Goal: Transaction & Acquisition: Book appointment/travel/reservation

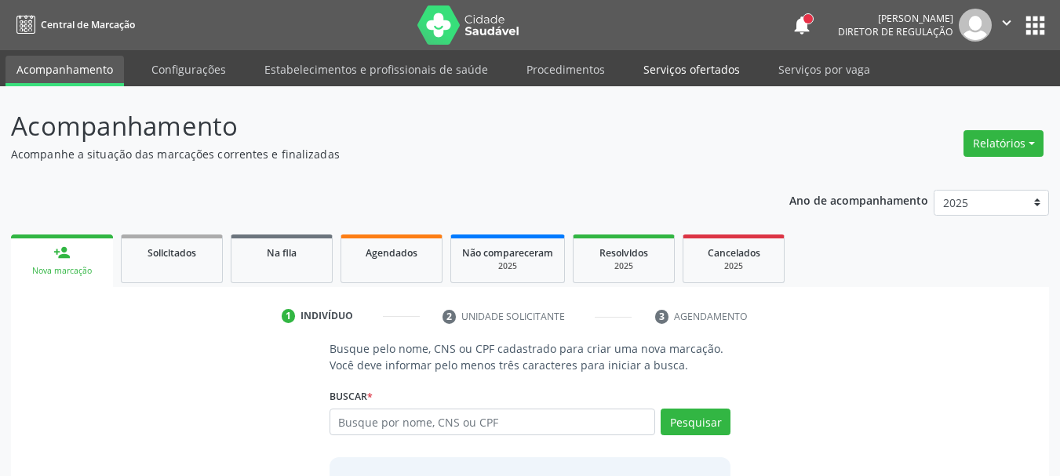
click at [695, 74] on link "Serviços ofertados" at bounding box center [692, 69] width 119 height 27
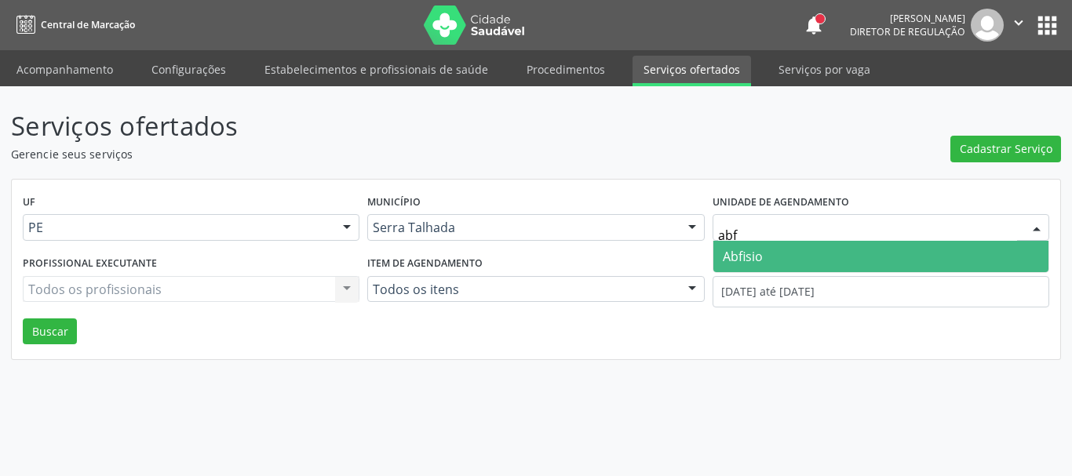
type input "abfi"
click at [776, 250] on span "Abfisio" at bounding box center [881, 256] width 335 height 31
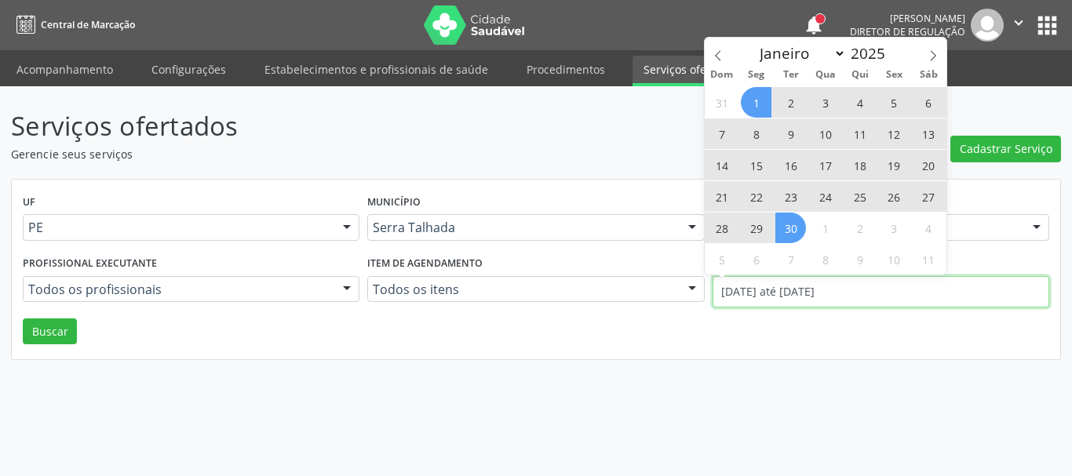
click at [778, 293] on input "01/09/2025 até 30/09/2025" at bounding box center [881, 291] width 337 height 31
click at [723, 47] on span at bounding box center [718, 51] width 27 height 27
select select "7"
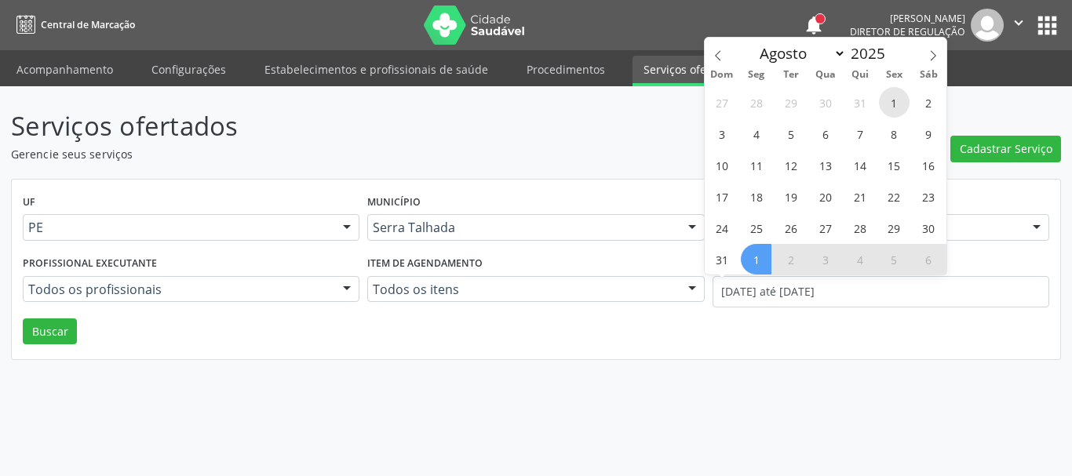
click at [907, 96] on span "1" at bounding box center [894, 102] width 31 height 31
type input "01/08/2025"
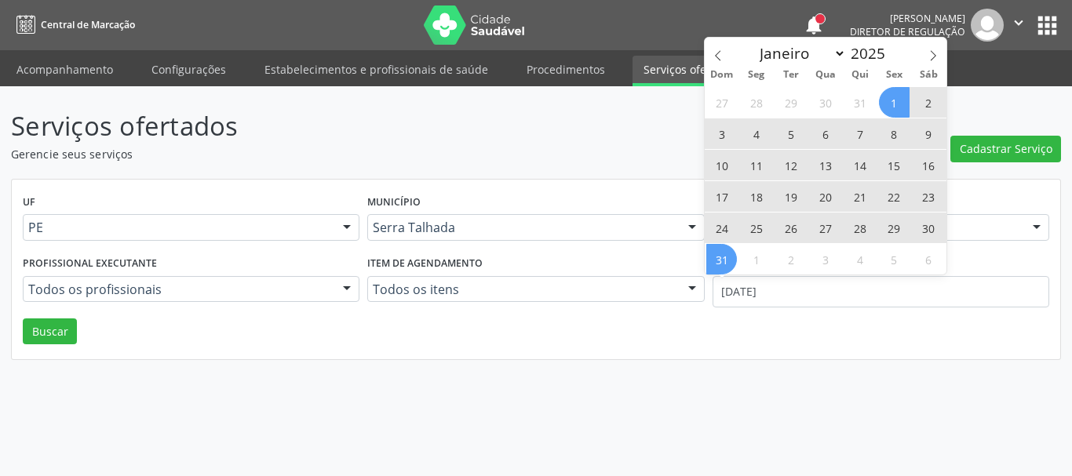
click at [725, 260] on span "31" at bounding box center [721, 259] width 31 height 31
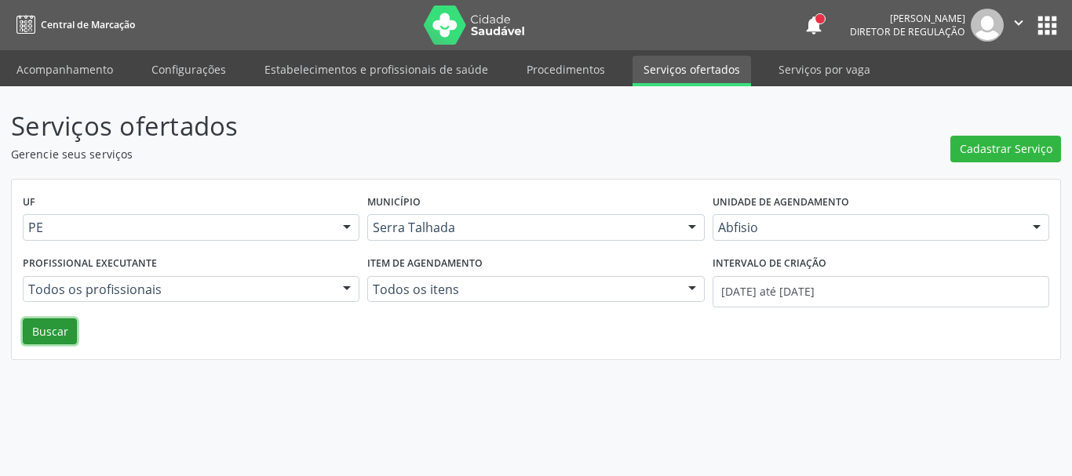
click at [42, 329] on button "Buscar" at bounding box center [50, 332] width 54 height 27
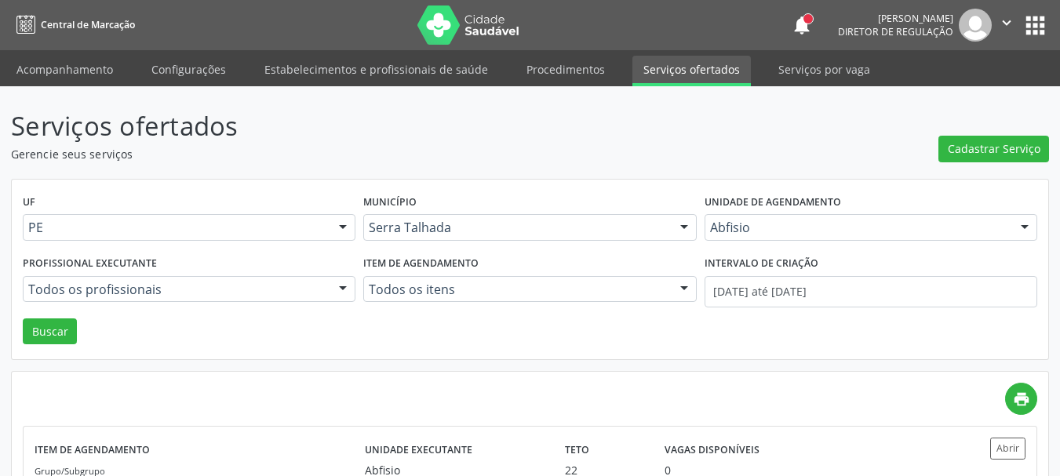
scroll to position [115, 0]
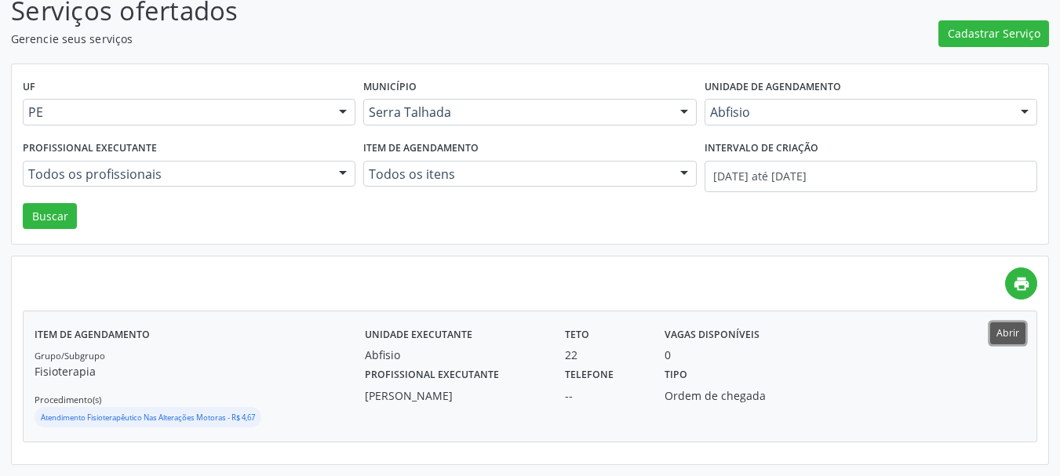
click at [1011, 335] on button "Abrir" at bounding box center [1008, 333] width 35 height 21
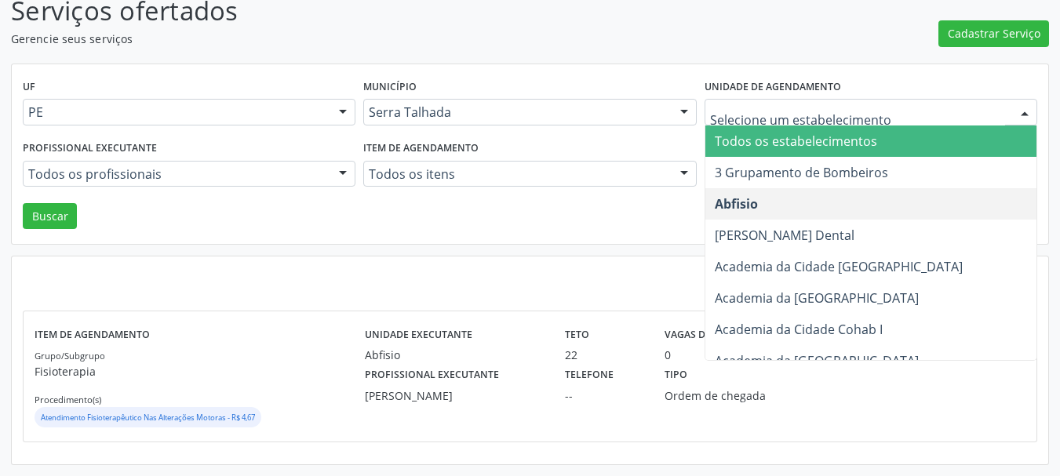
click at [767, 119] on input "text" at bounding box center [857, 119] width 295 height 31
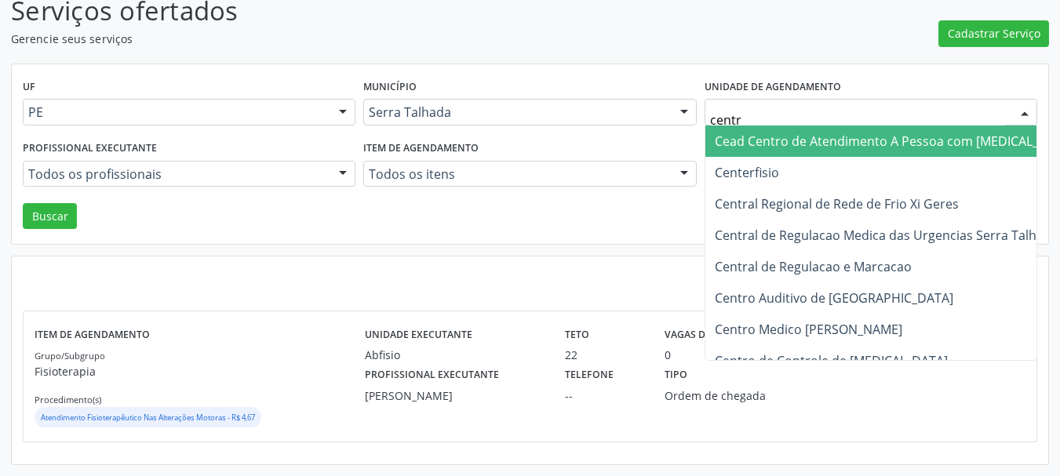
type input "centro"
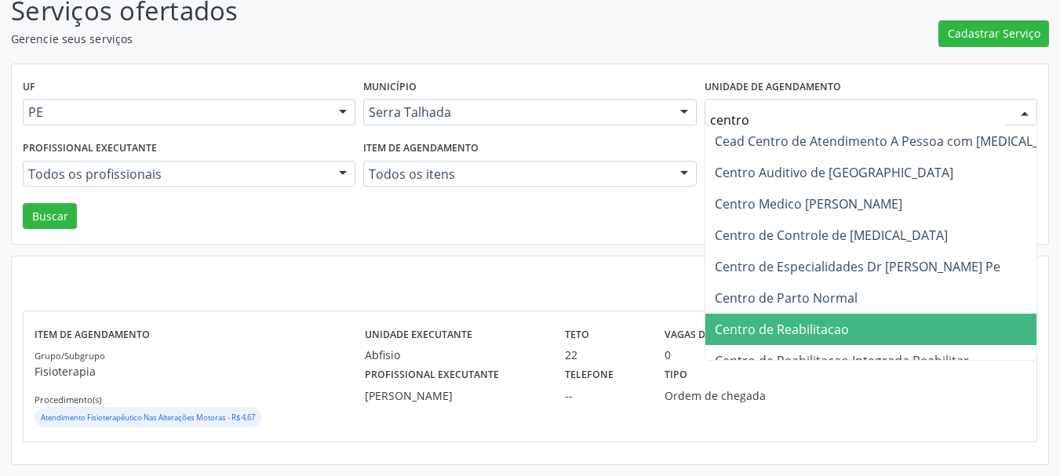
click at [794, 330] on span "Centro de Reabilitacao" at bounding box center [782, 329] width 134 height 17
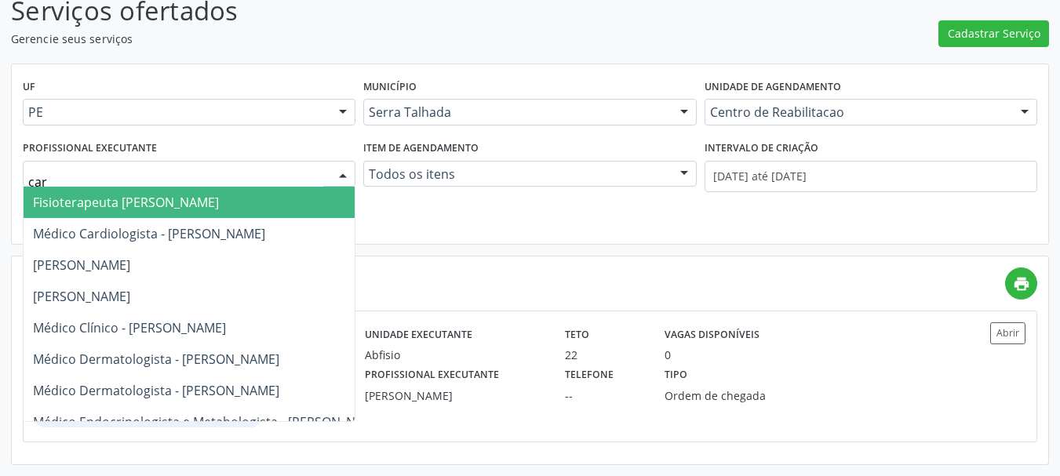
type input "card"
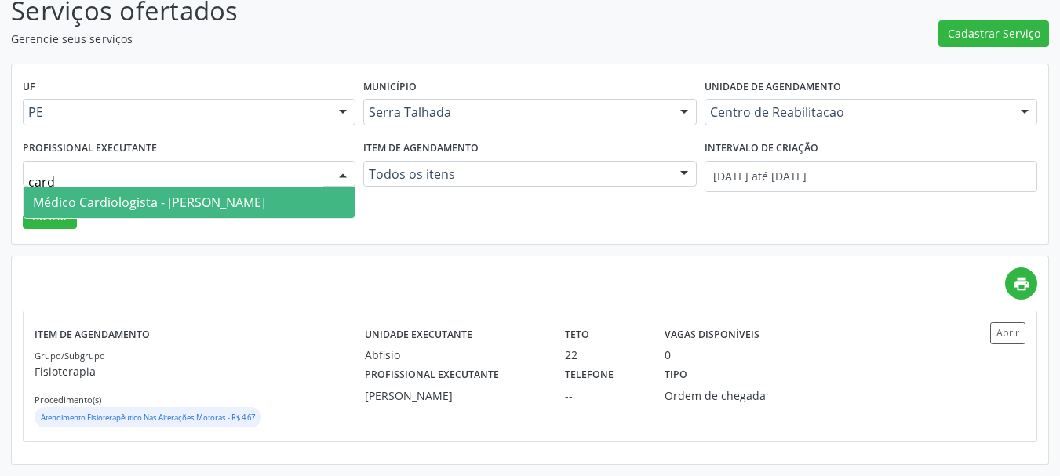
click at [116, 199] on span "Médico Cardiologista - Antonio Eduardo de Melo Filho" at bounding box center [149, 202] width 232 height 17
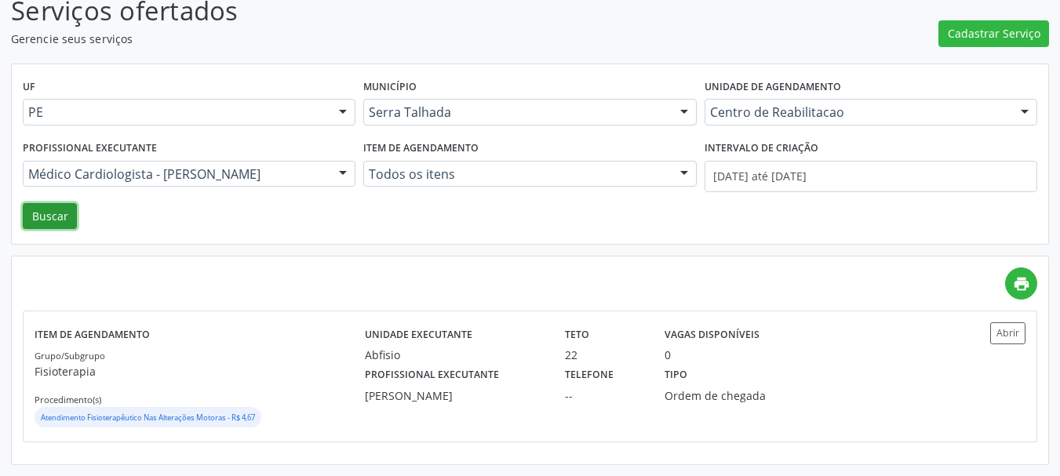
click at [67, 212] on button "Buscar" at bounding box center [50, 216] width 54 height 27
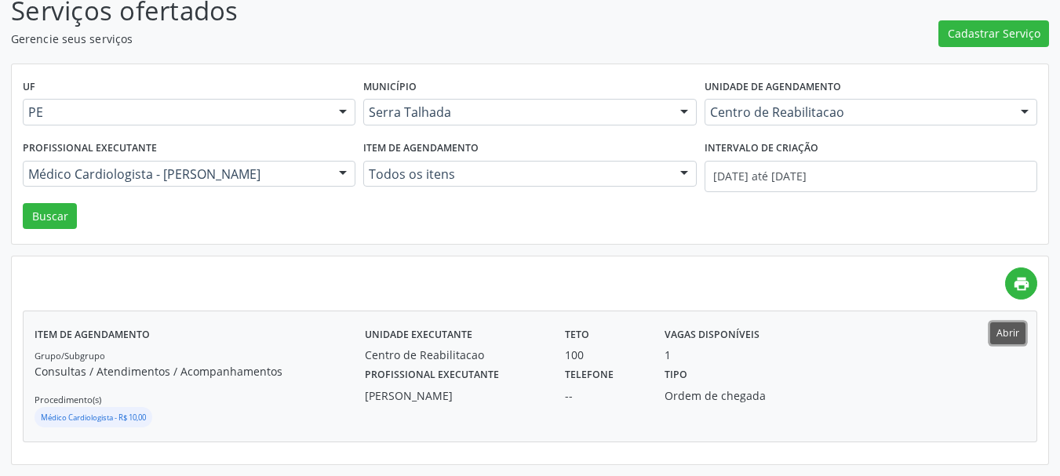
click at [1012, 338] on button "Abrir" at bounding box center [1008, 333] width 35 height 21
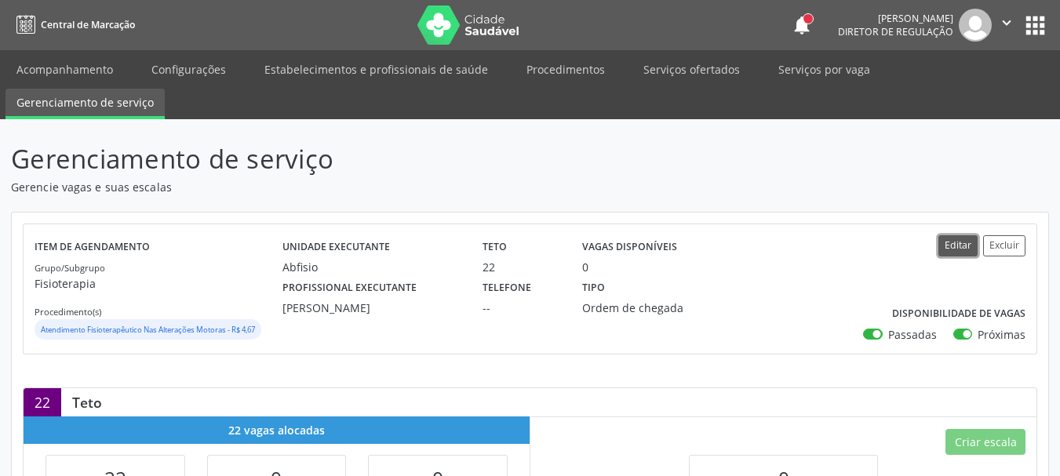
click at [957, 243] on button "Editar" at bounding box center [958, 245] width 39 height 21
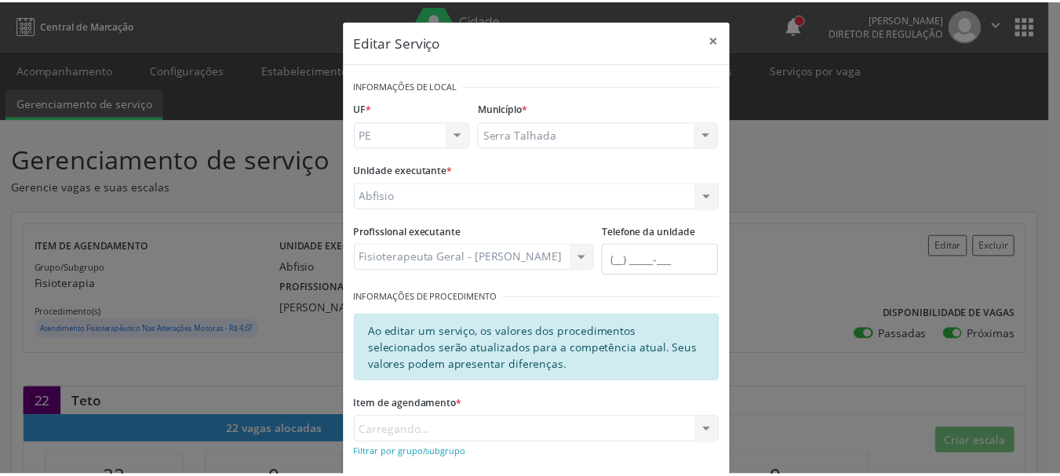
scroll to position [214, 0]
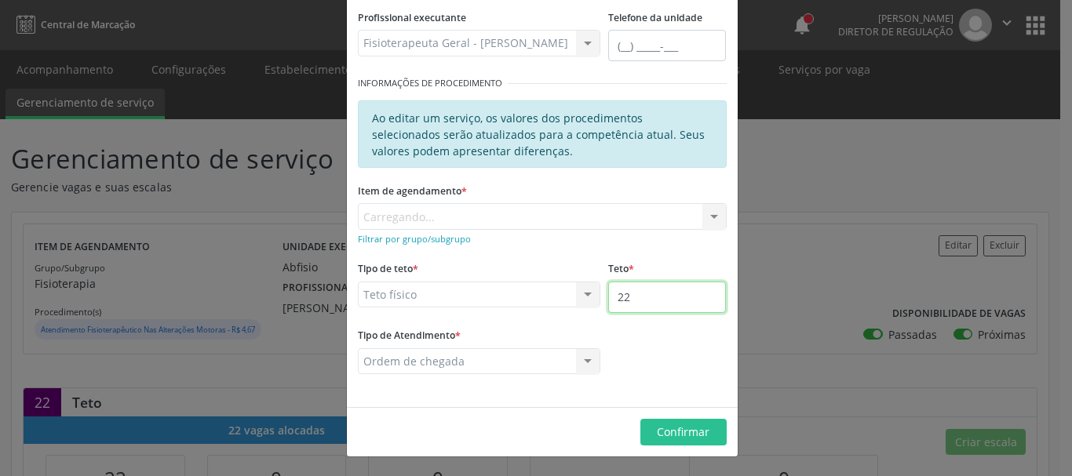
click at [662, 303] on input "22" at bounding box center [667, 297] width 118 height 31
type input "23"
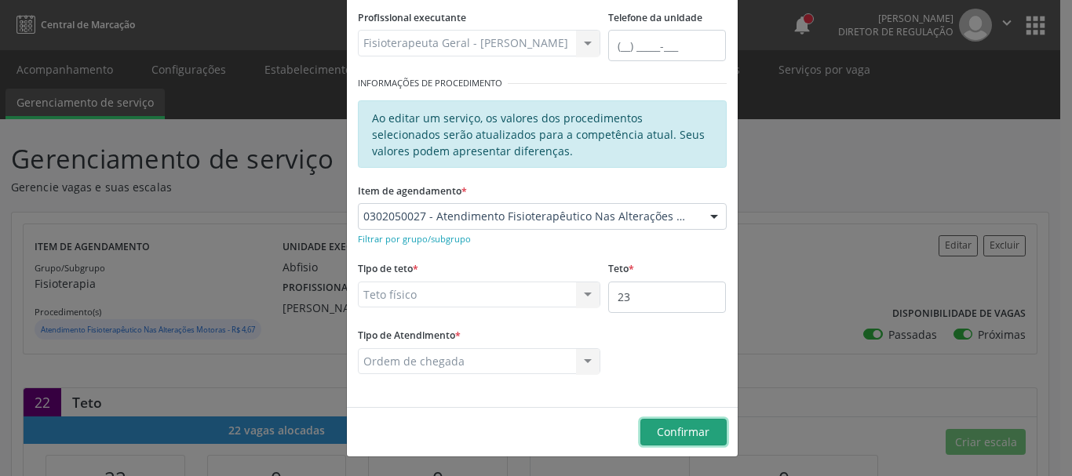
click at [671, 438] on span "Confirmar" at bounding box center [683, 432] width 53 height 15
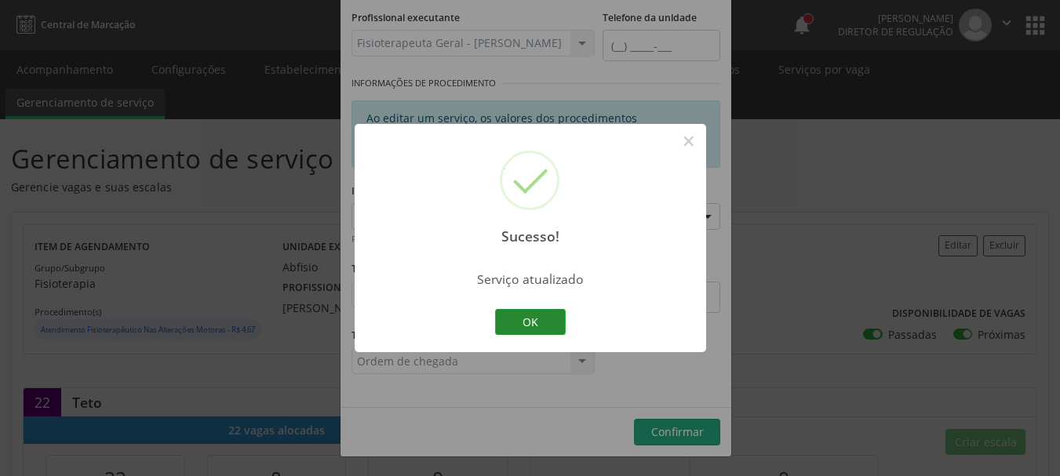
click at [528, 317] on button "OK" at bounding box center [530, 322] width 71 height 27
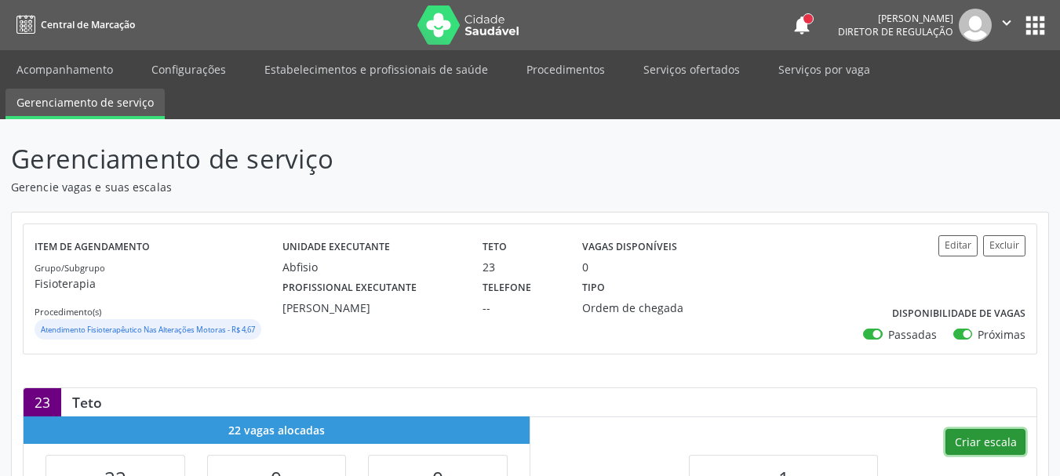
click at [1002, 438] on button "Criar escala" at bounding box center [986, 442] width 80 height 27
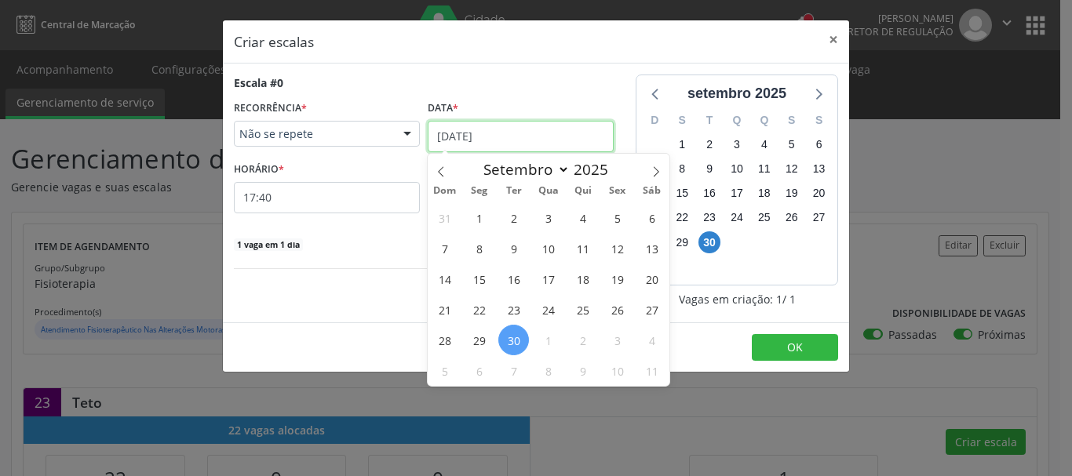
click at [494, 144] on input "30/09/2025" at bounding box center [521, 136] width 186 height 31
click at [654, 166] on icon at bounding box center [656, 171] width 11 height 11
select select "9"
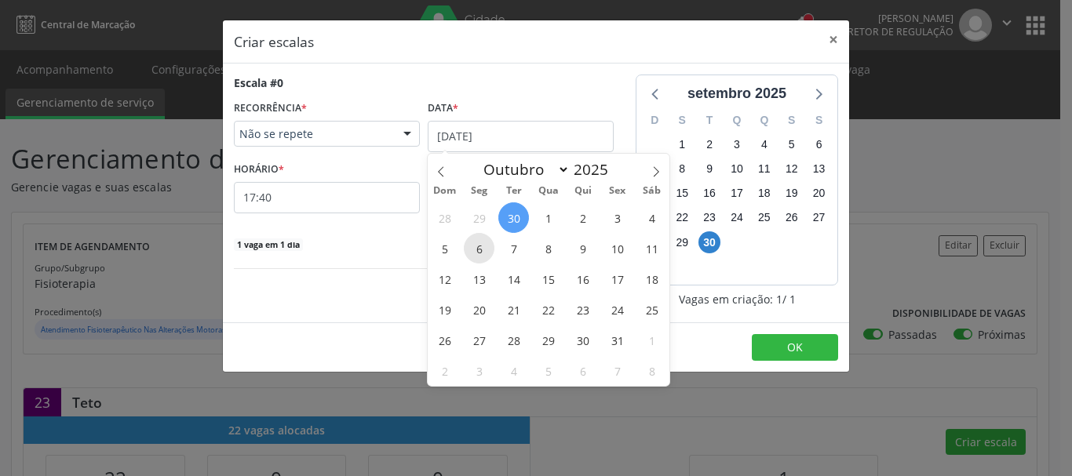
click at [481, 245] on span "6" at bounding box center [479, 248] width 31 height 31
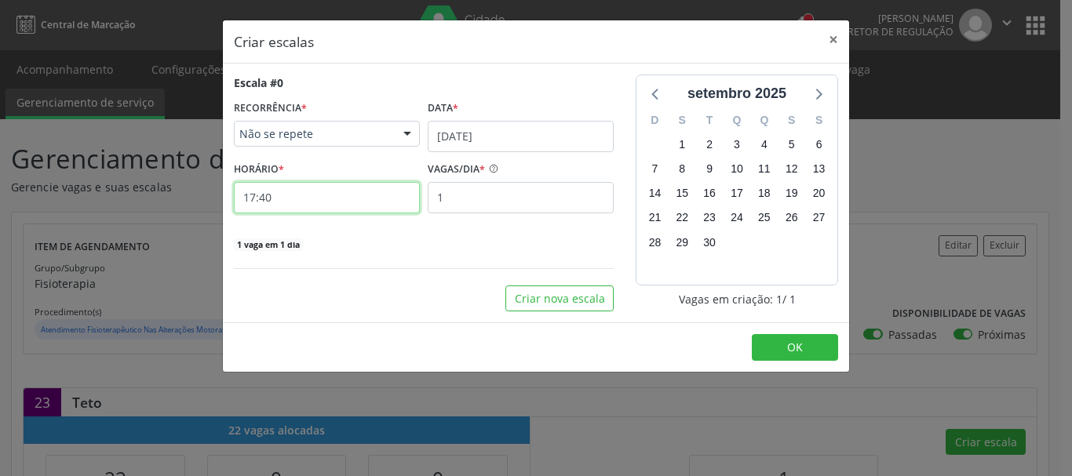
click at [273, 195] on input "17:40" at bounding box center [327, 197] width 186 height 31
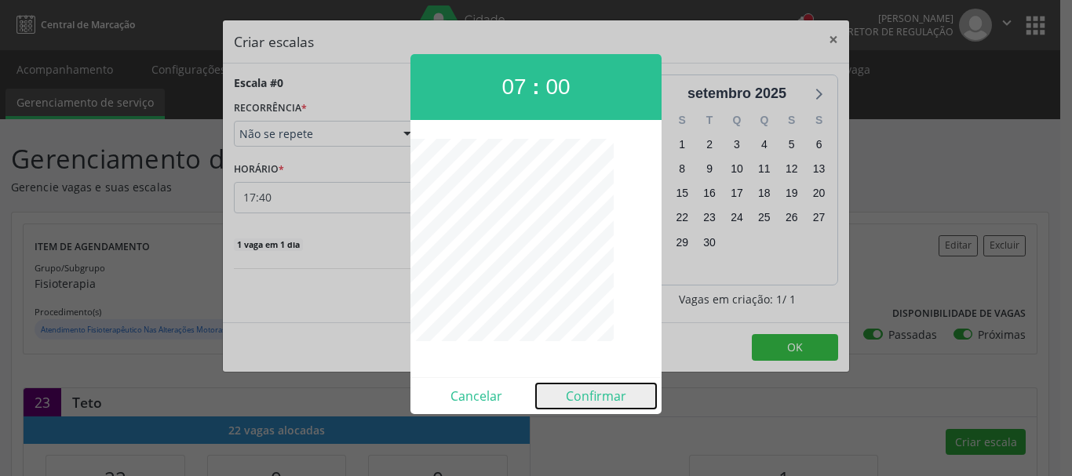
click at [597, 398] on button "Confirmar" at bounding box center [596, 396] width 120 height 25
type input "07:00"
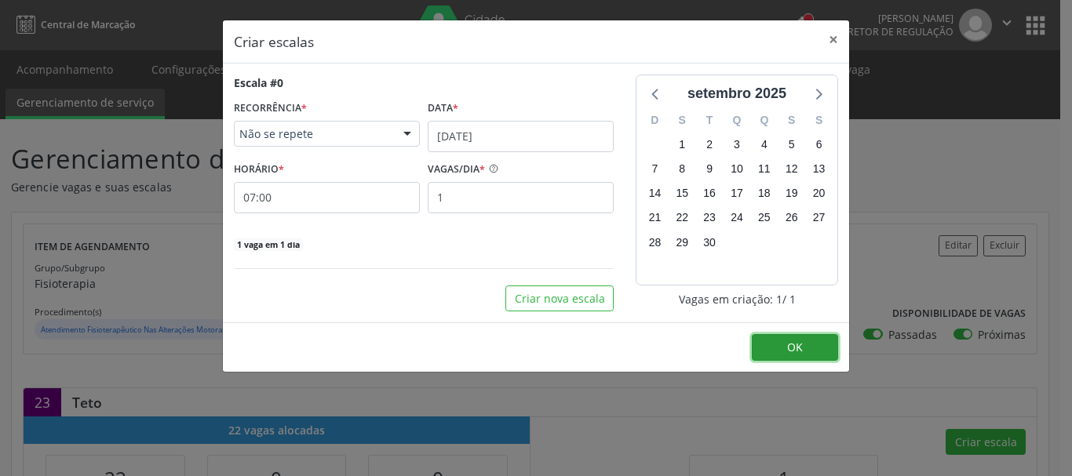
click at [810, 341] on button "OK" at bounding box center [795, 347] width 86 height 27
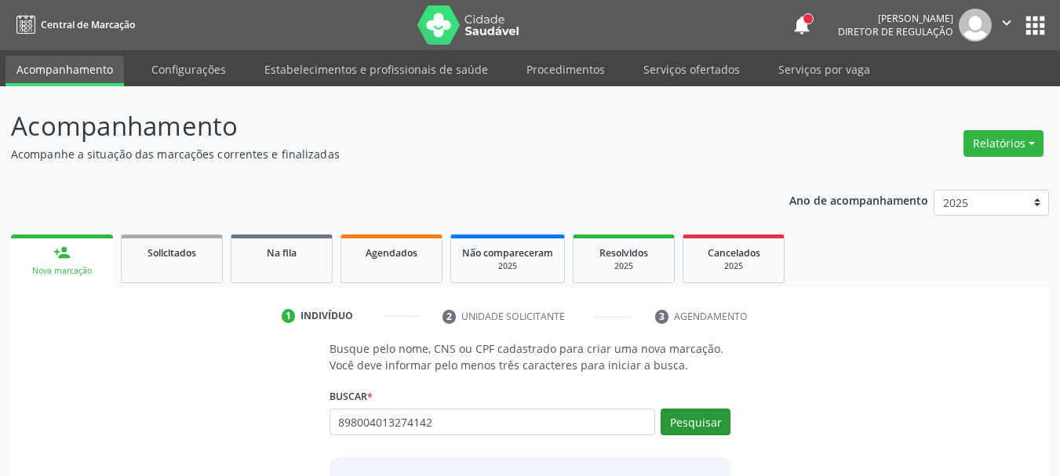
type input "898004013274142"
click at [715, 425] on button "Pesquisar" at bounding box center [696, 422] width 70 height 27
type input "898004013274142"
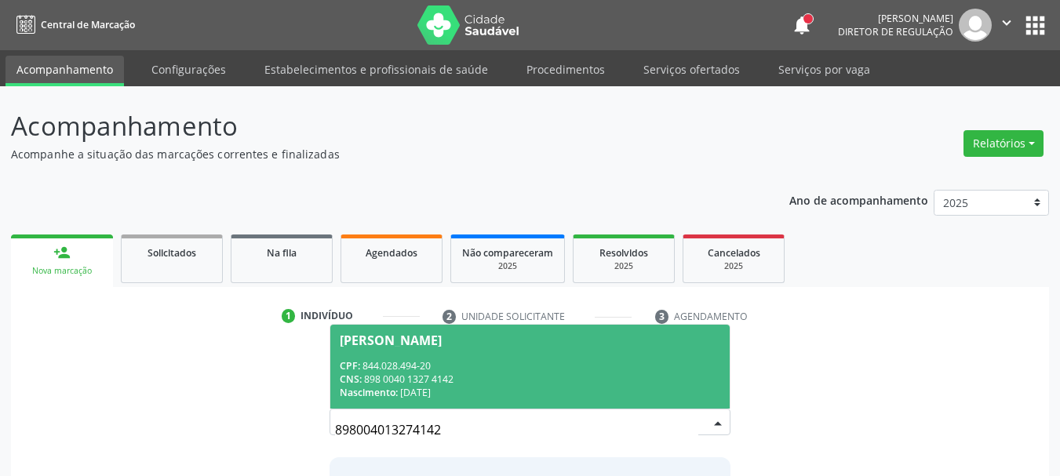
scroll to position [129, 0]
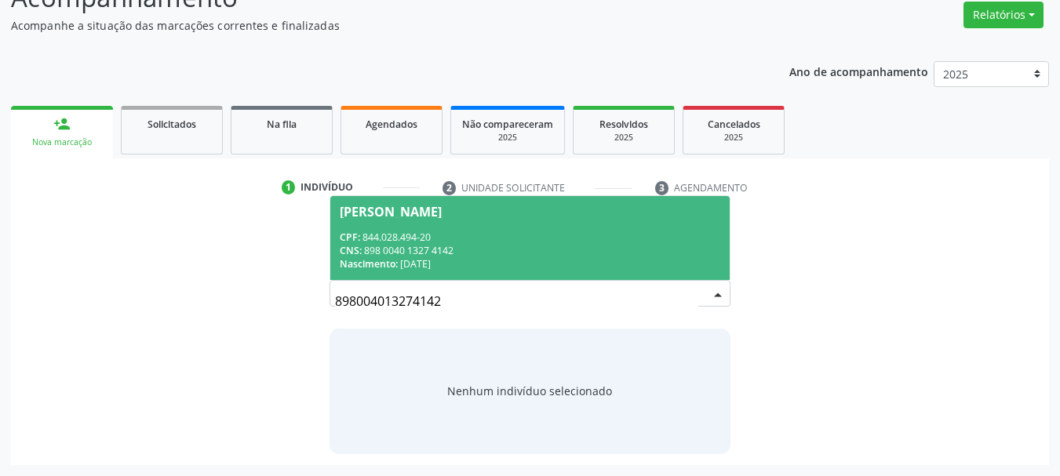
click at [536, 242] on div "CPF: 844.028.494-20" at bounding box center [530, 237] width 381 height 13
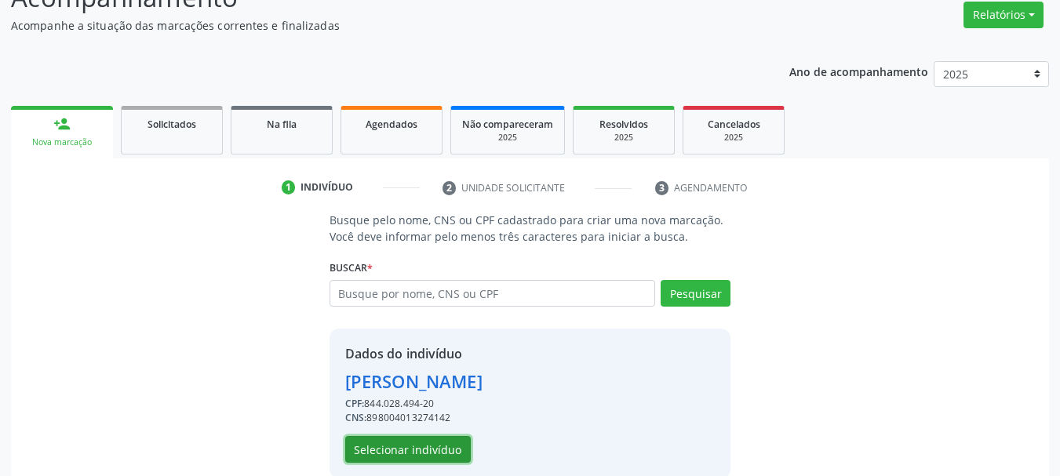
click at [406, 450] on button "Selecionar indivíduo" at bounding box center [408, 449] width 126 height 27
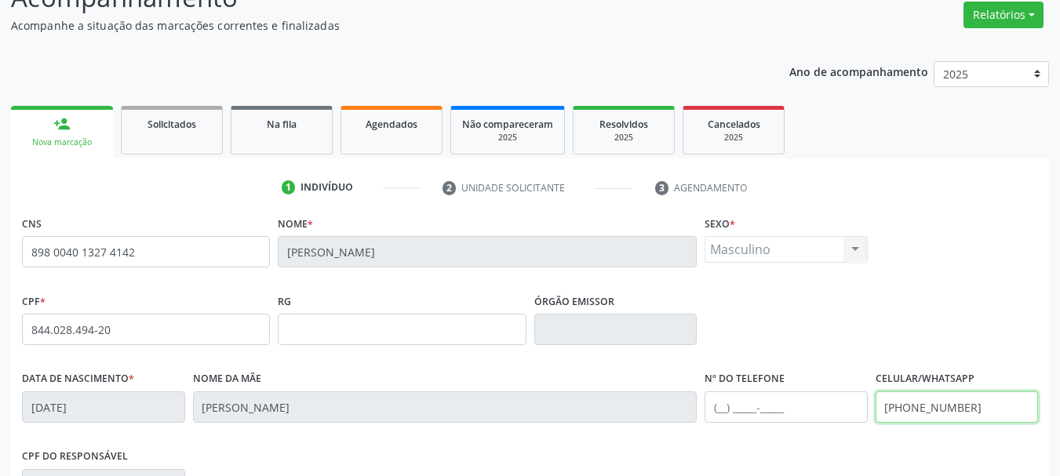
click at [1002, 410] on input "[PHONE_NUMBER]" at bounding box center [957, 407] width 163 height 31
type input "("
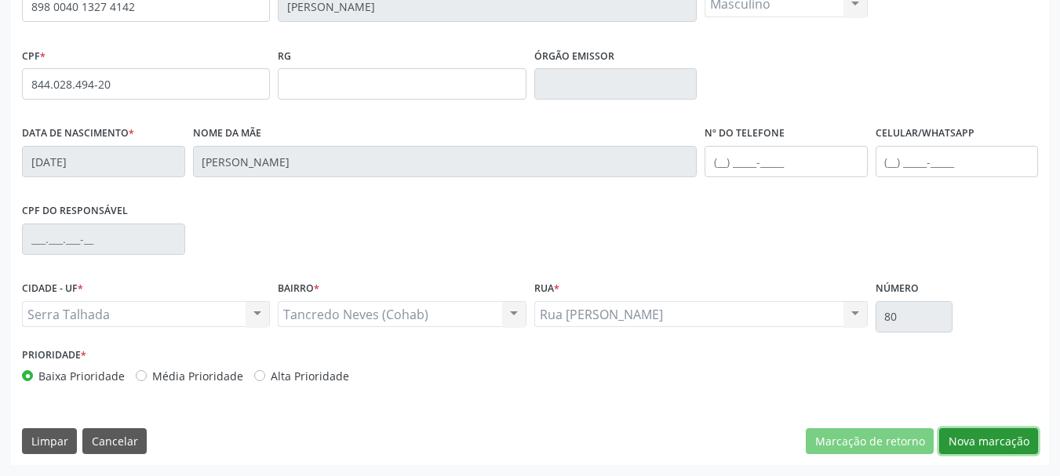
click at [1013, 445] on button "Nova marcação" at bounding box center [989, 442] width 99 height 27
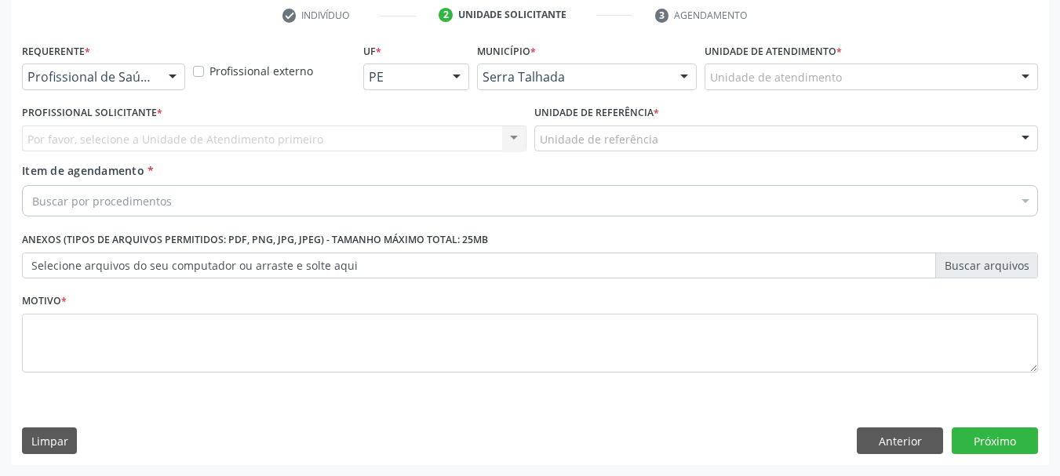
scroll to position [301, 0]
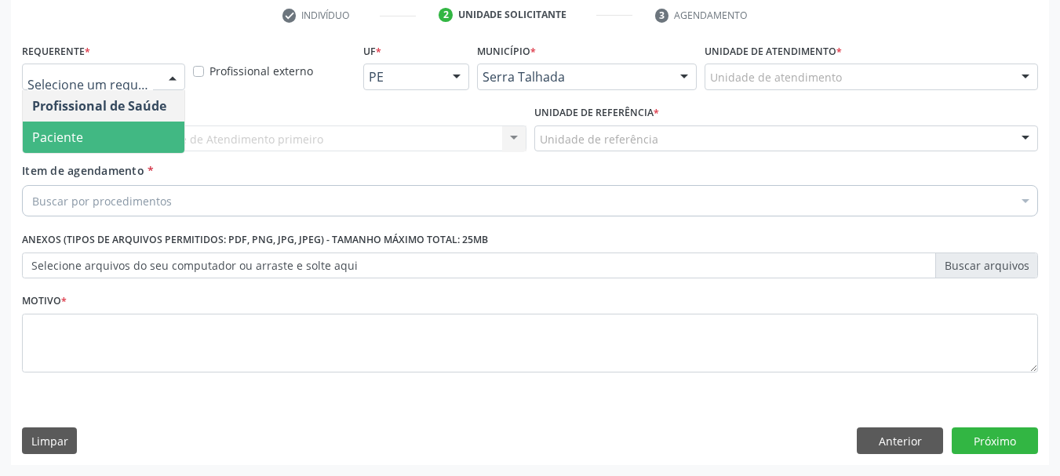
click at [123, 135] on span "Paciente" at bounding box center [104, 137] width 162 height 31
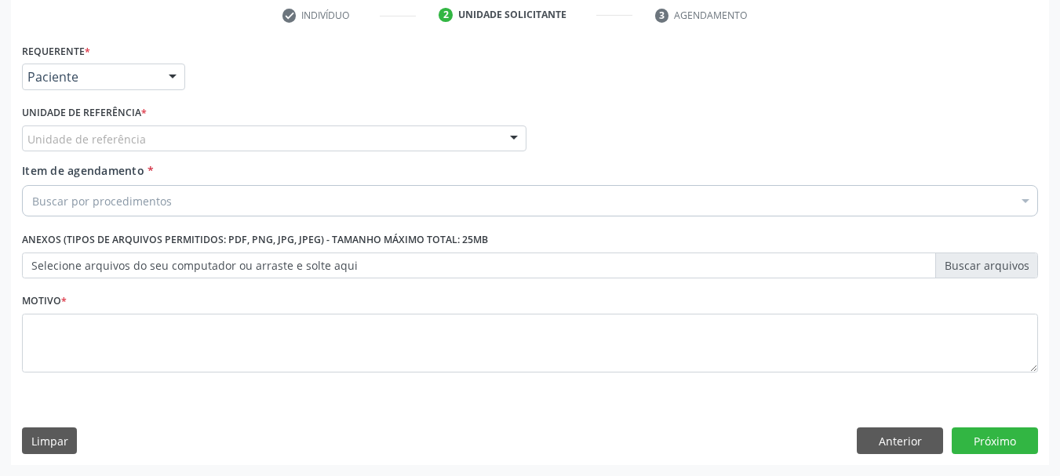
click at [122, 148] on div "Unidade de referência" at bounding box center [274, 139] width 505 height 27
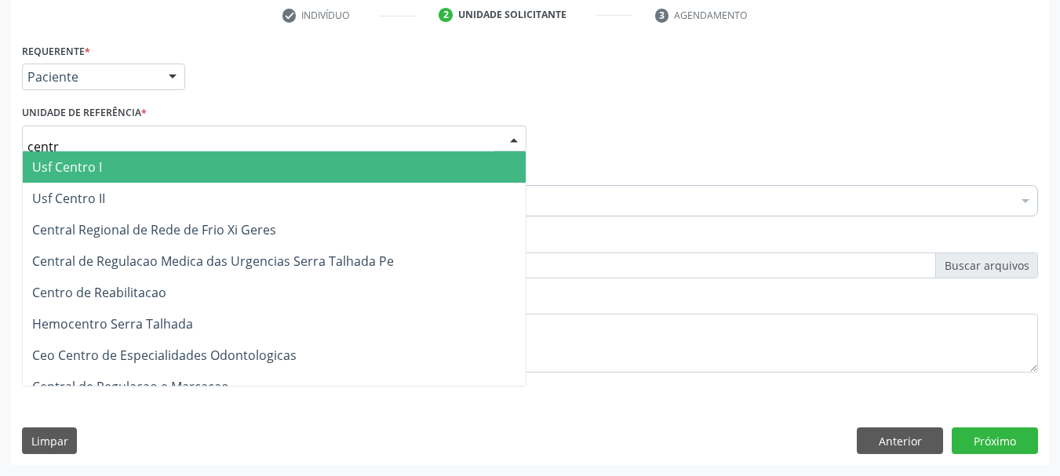
type input "centro"
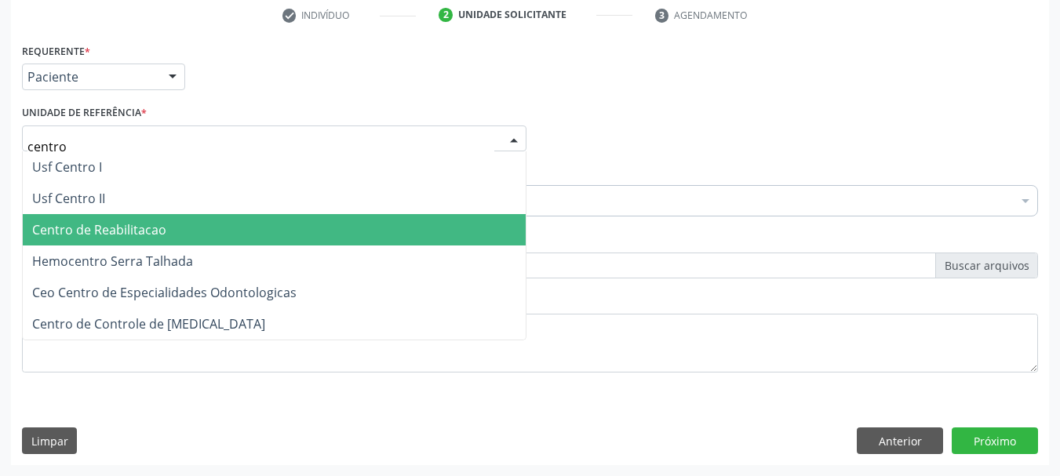
click at [143, 228] on span "Centro de Reabilitacao" at bounding box center [99, 229] width 134 height 17
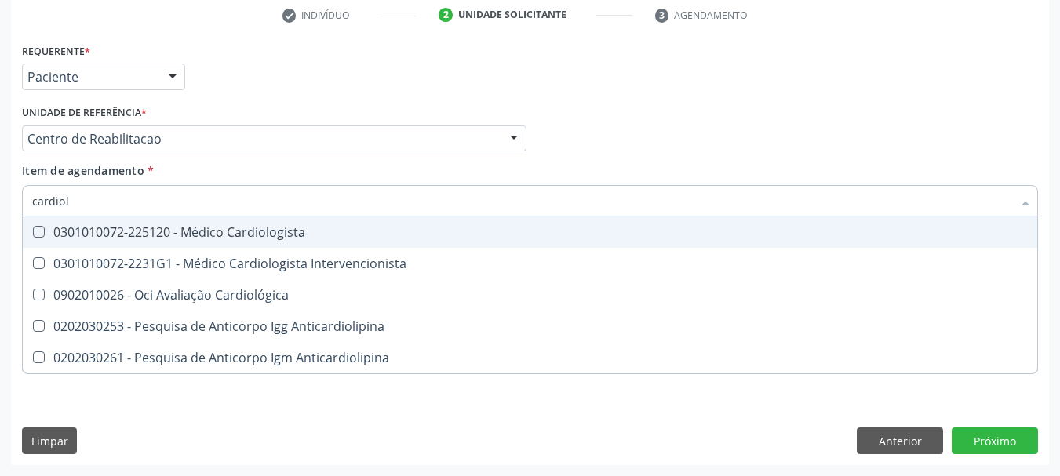
type input "cardiolo"
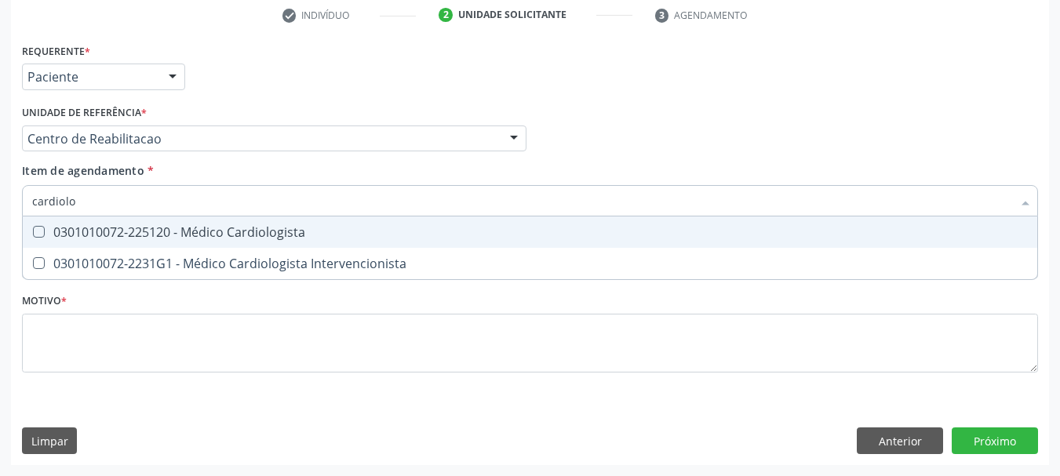
click at [155, 233] on div "0301010072-225120 - Médico Cardiologista" at bounding box center [530, 232] width 996 height 13
checkbox Cardiologista "true"
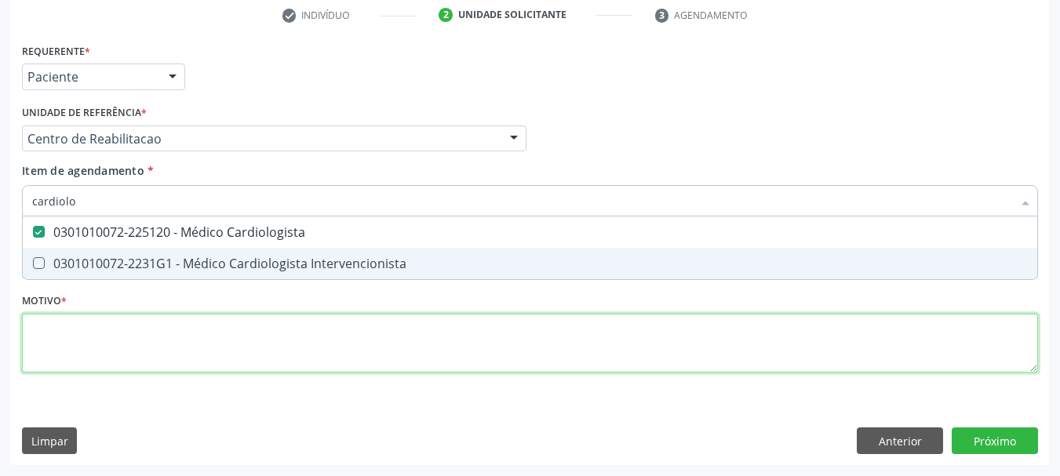
click at [126, 330] on div "Requerente * Paciente Profissional de Saúde Paciente Nenhum resultado encontrad…" at bounding box center [530, 217] width 1016 height 356
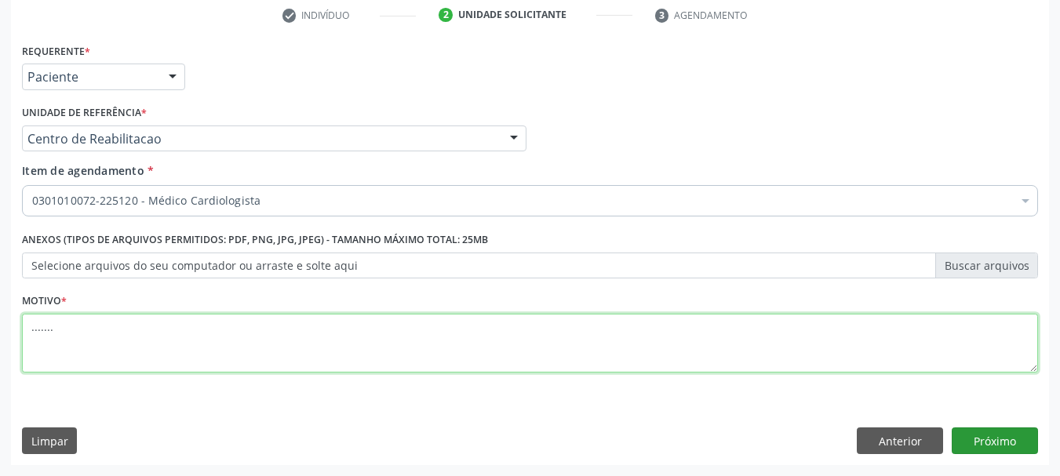
type textarea "......."
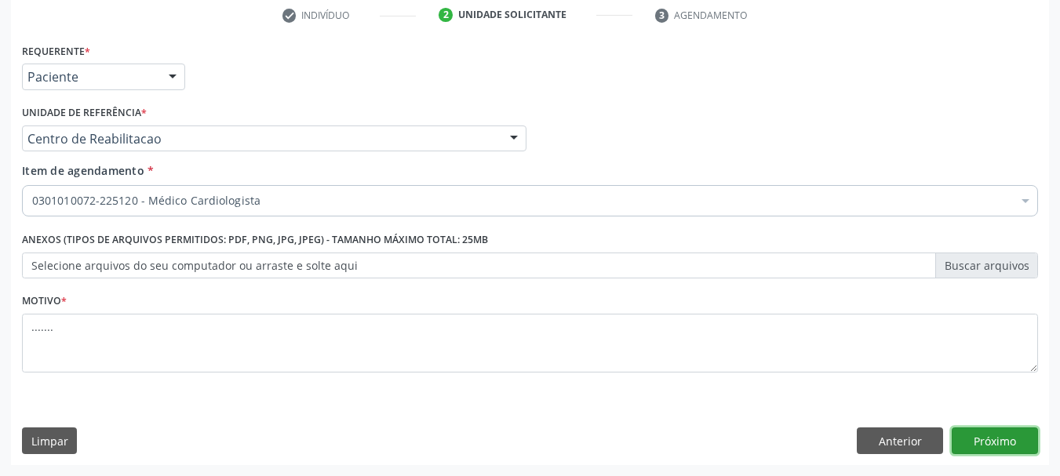
click at [971, 442] on button "Próximo" at bounding box center [995, 441] width 86 height 27
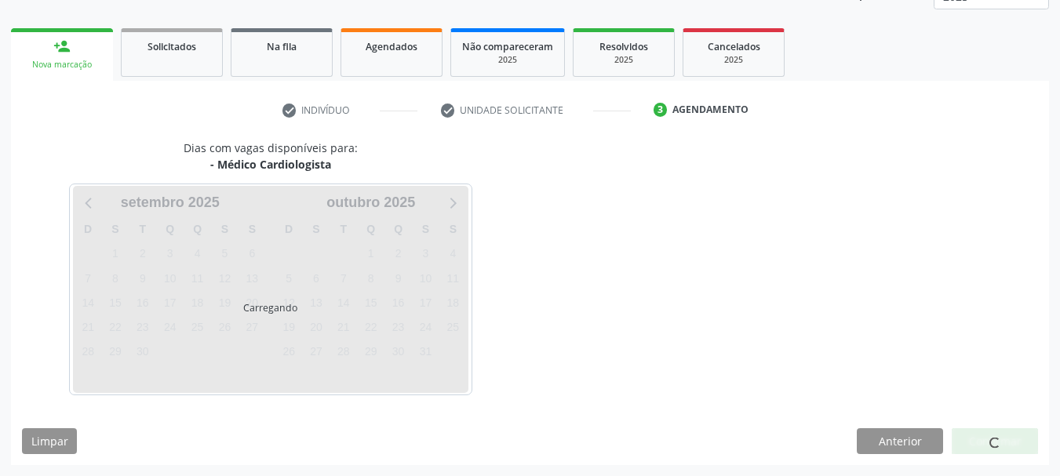
scroll to position [206, 0]
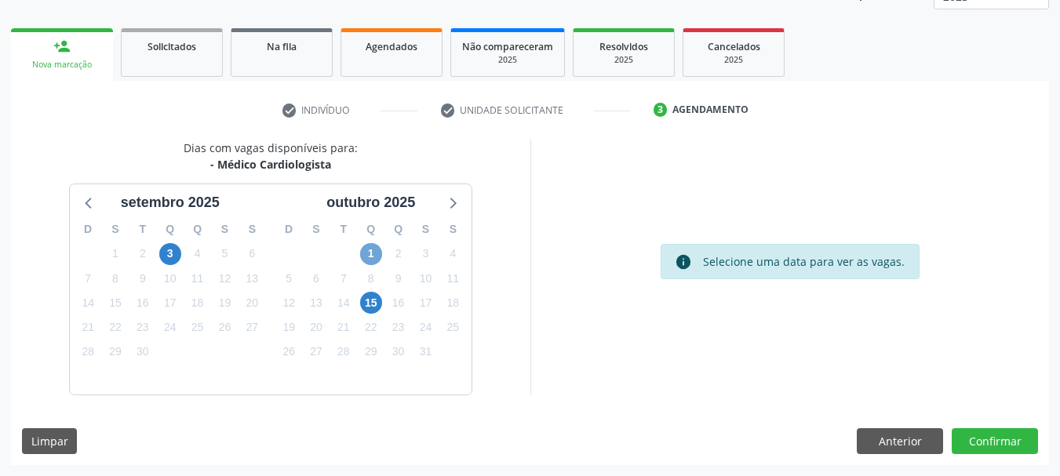
click at [377, 250] on span "1" at bounding box center [371, 254] width 22 height 22
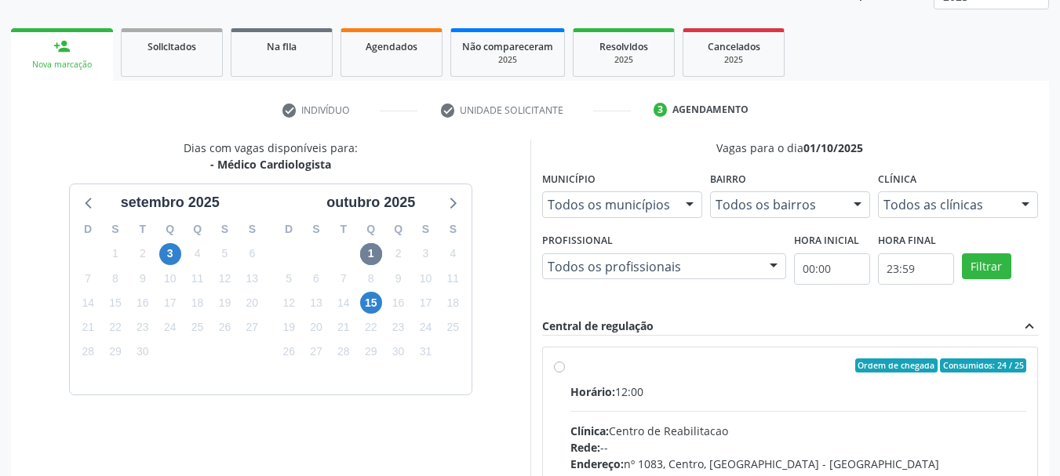
click at [571, 365] on label "Ordem de chegada Consumidos: 24 / 25 Horário: 12:00 Clínica: Centro de Reabilit…" at bounding box center [799, 479] width 457 height 241
click at [554, 365] on input "Ordem de chegada Consumidos: 24 / 25 Horário: 12:00 Clínica: Centro de Reabilit…" at bounding box center [559, 366] width 11 height 14
radio input "true"
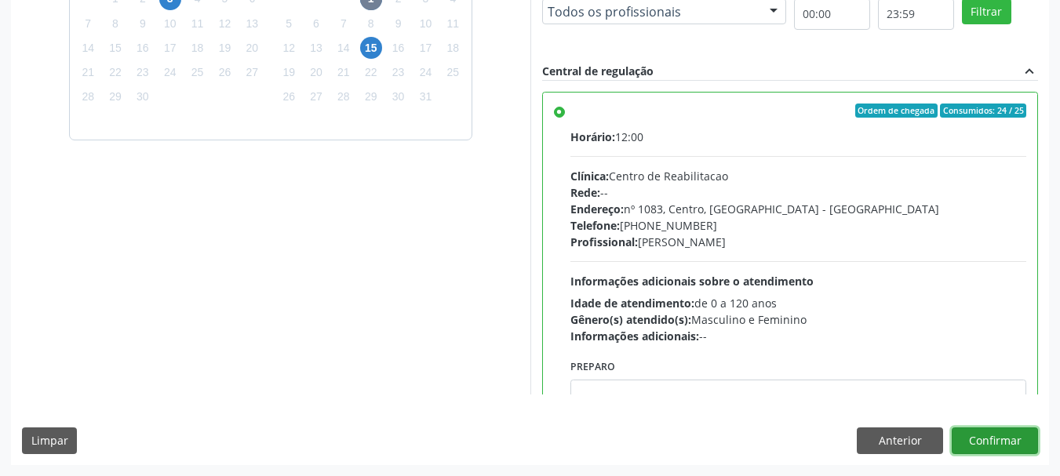
click at [1006, 440] on button "Confirmar" at bounding box center [995, 441] width 86 height 27
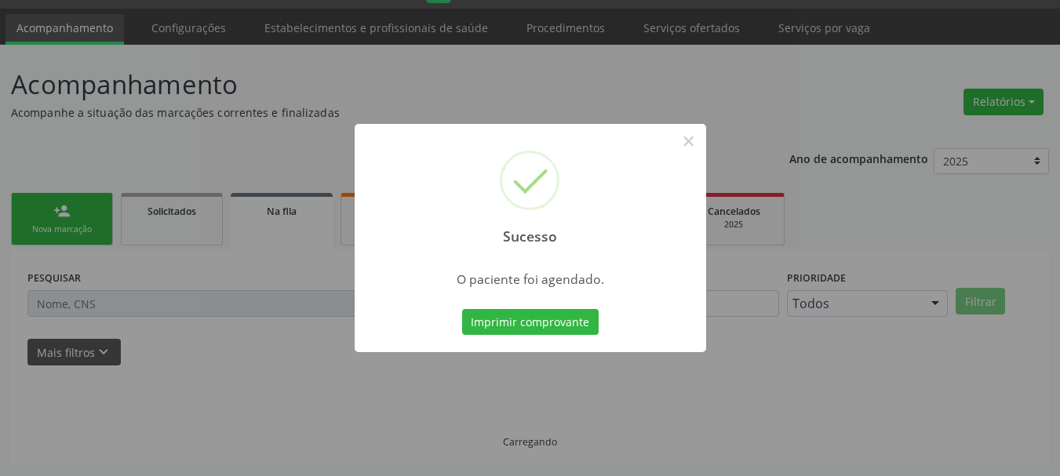
scroll to position [42, 0]
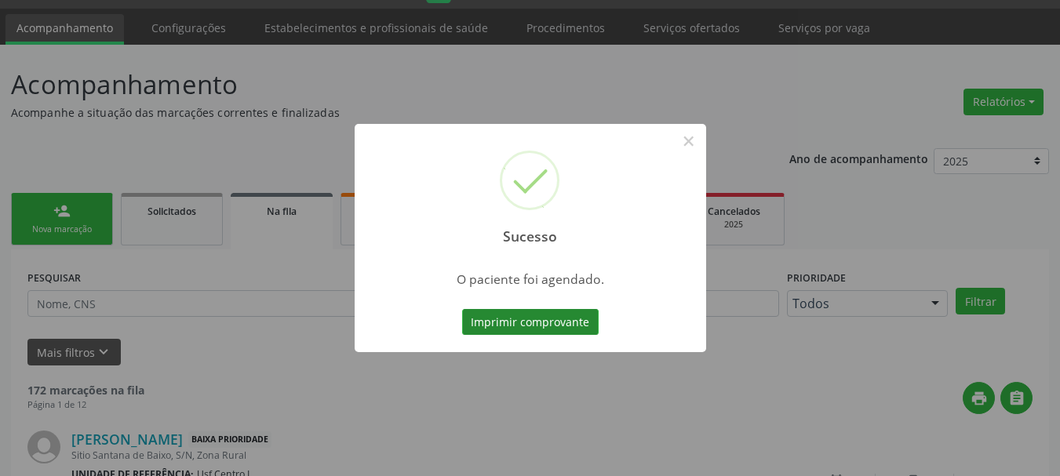
click at [576, 319] on button "Imprimir comprovante" at bounding box center [530, 322] width 137 height 27
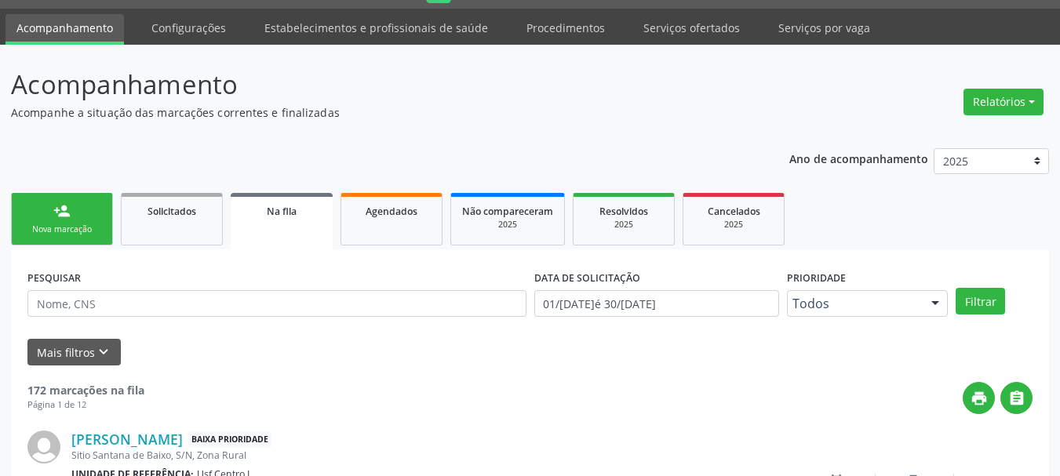
scroll to position [0, 0]
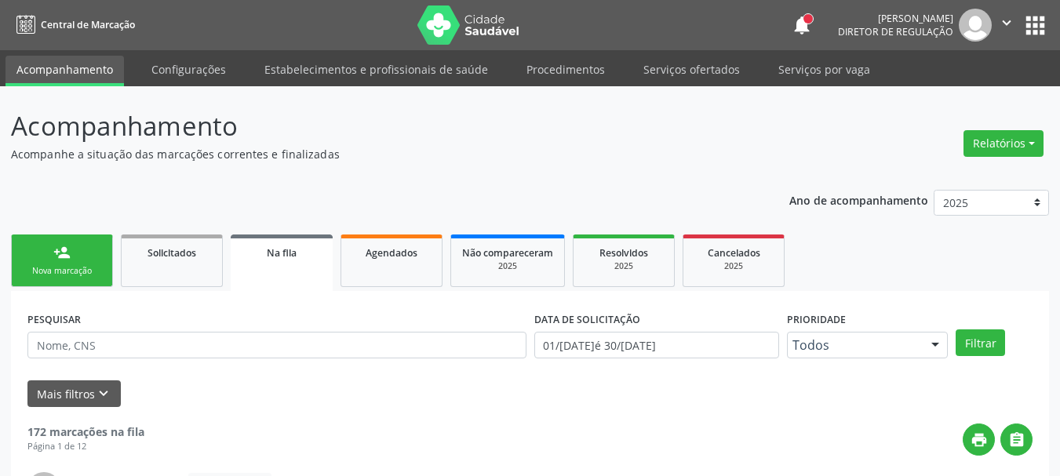
click at [1041, 24] on button "apps" at bounding box center [1035, 25] width 27 height 27
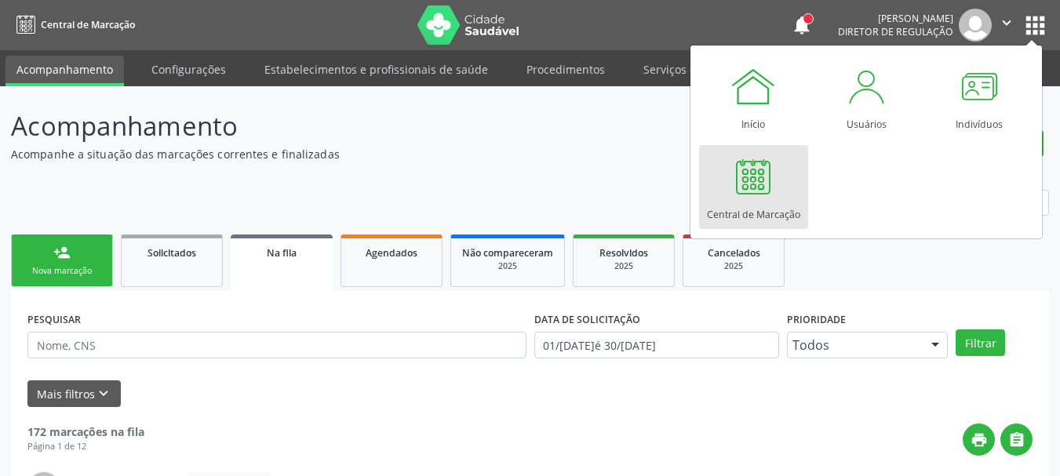
click at [747, 179] on div at bounding box center [753, 176] width 47 height 47
